Goal: Find specific page/section: Find specific page/section

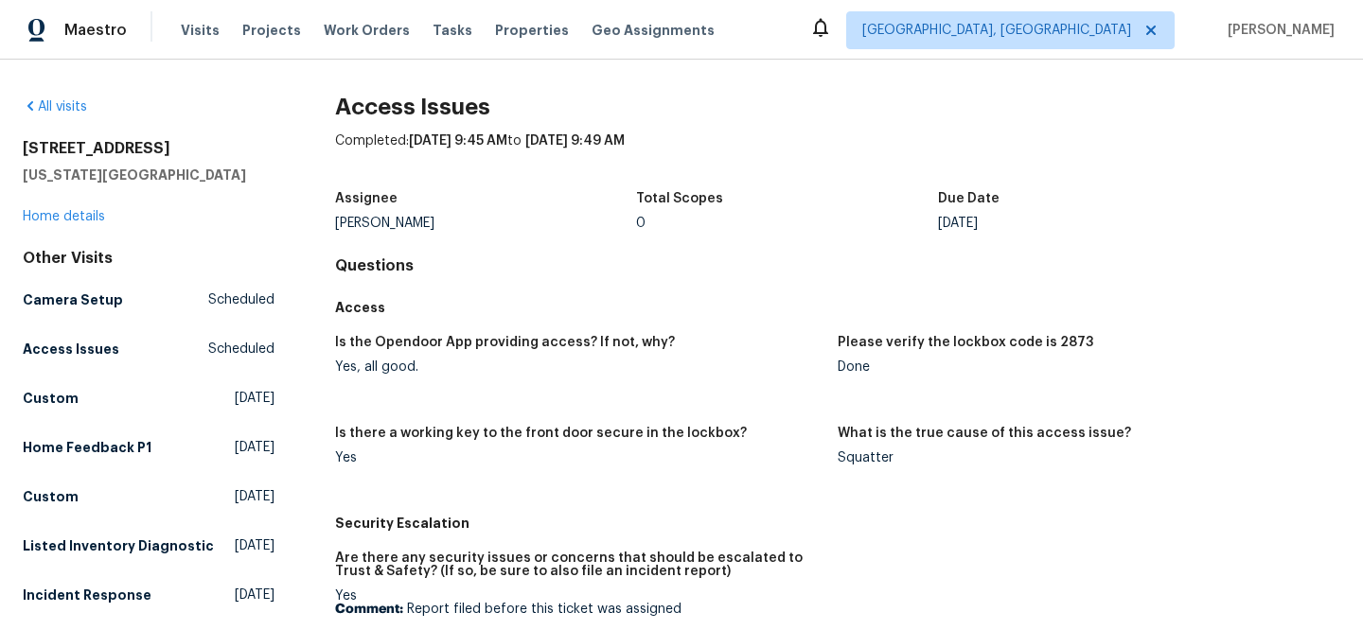
scroll to position [14, 0]
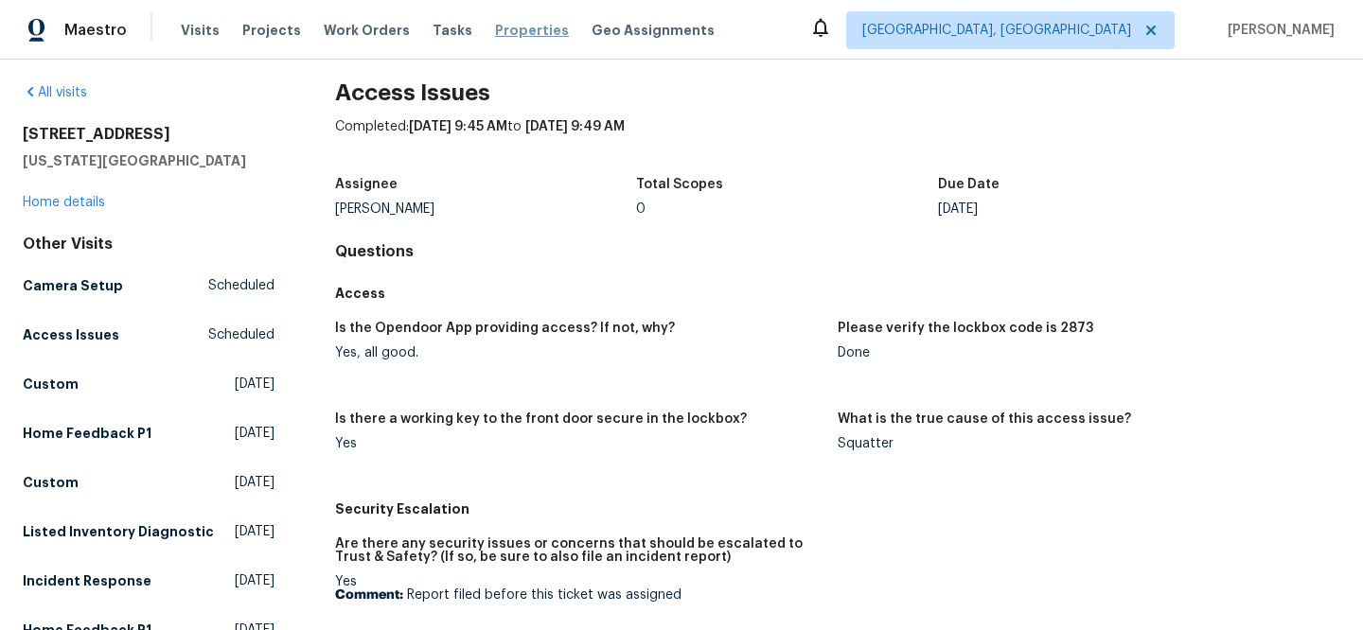
click at [513, 28] on span "Properties" at bounding box center [532, 30] width 74 height 19
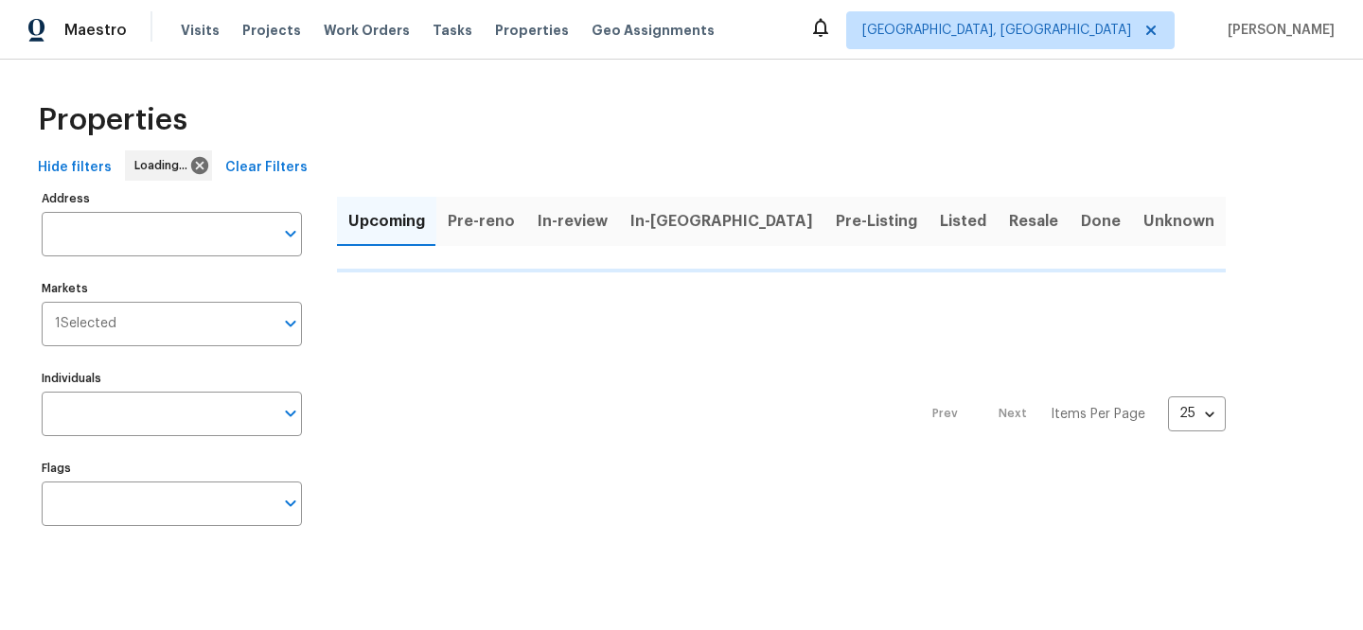
click at [245, 161] on span "Clear Filters" at bounding box center [266, 168] width 82 height 24
